Goal: Information Seeking & Learning: Learn about a topic

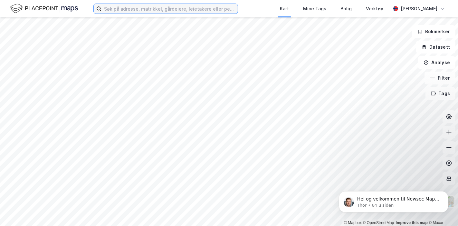
click at [160, 8] on input at bounding box center [169, 9] width 136 height 10
click at [448, 133] on icon at bounding box center [449, 132] width 6 height 6
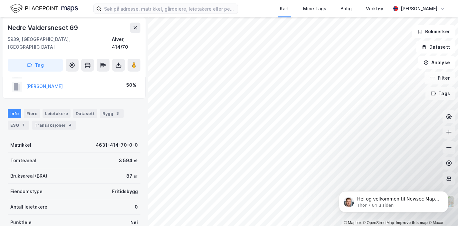
scroll to position [30, 0]
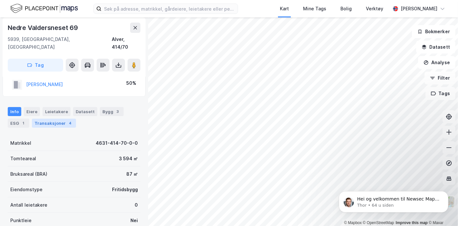
click at [62, 118] on div "Transaksjoner 4" at bounding box center [54, 122] width 44 height 9
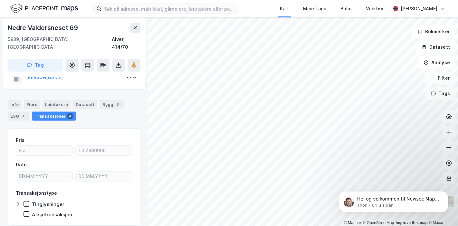
scroll to position [32, 0]
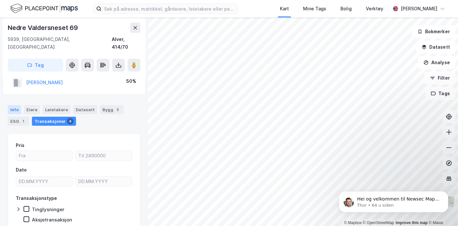
click at [12, 105] on div "Info" at bounding box center [15, 109] width 14 height 9
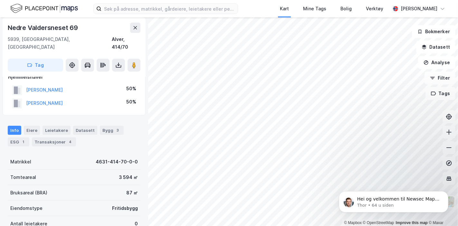
scroll to position [11, 0]
click at [41, 138] on div "Transaksjoner 4" at bounding box center [54, 142] width 44 height 9
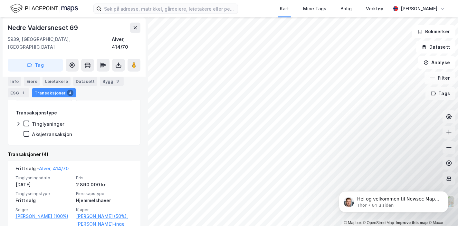
scroll to position [117, 0]
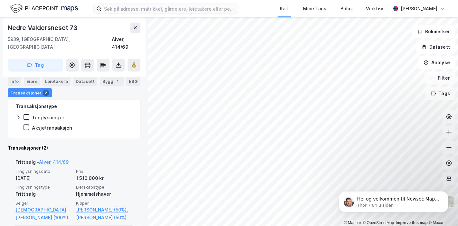
scroll to position [125, 0]
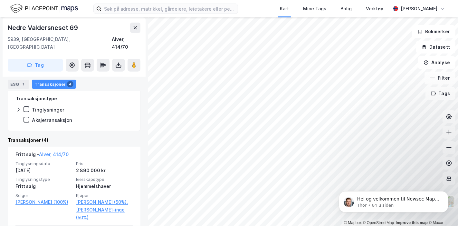
scroll to position [131, 0]
